Goal: Navigation & Orientation: Find specific page/section

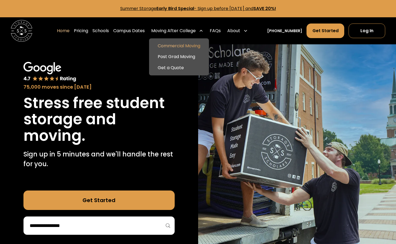
click at [191, 44] on link "Commercial Moving" at bounding box center [179, 45] width 56 height 11
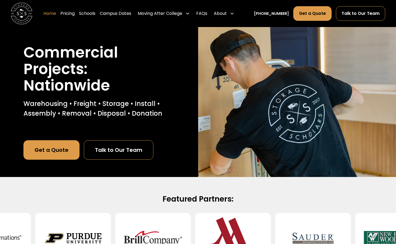
click at [56, 14] on link "Home" at bounding box center [49, 13] width 13 height 15
